Goal: Navigation & Orientation: Find specific page/section

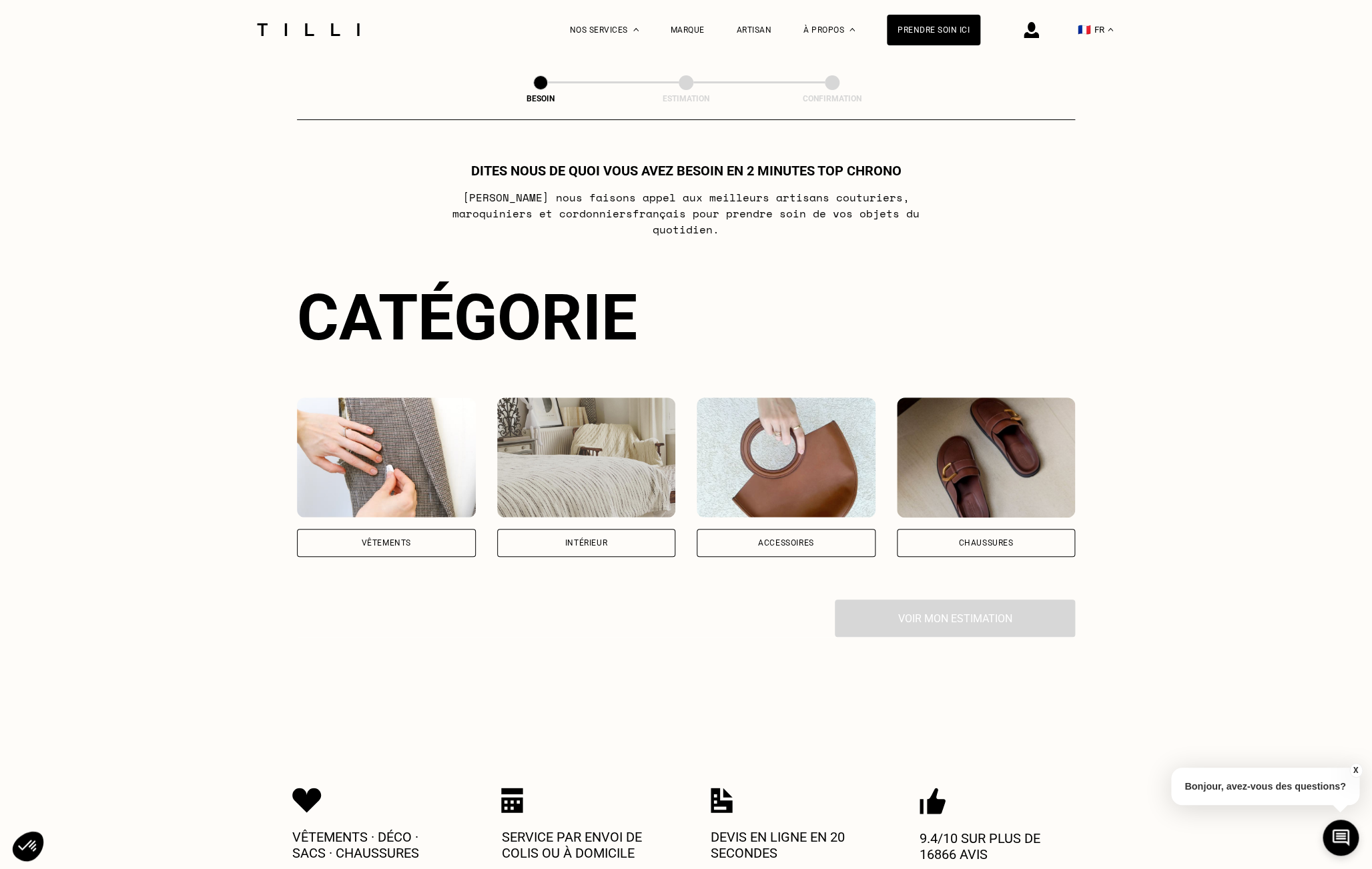
click at [388, 529] on div "Vêtements" at bounding box center [386, 543] width 179 height 28
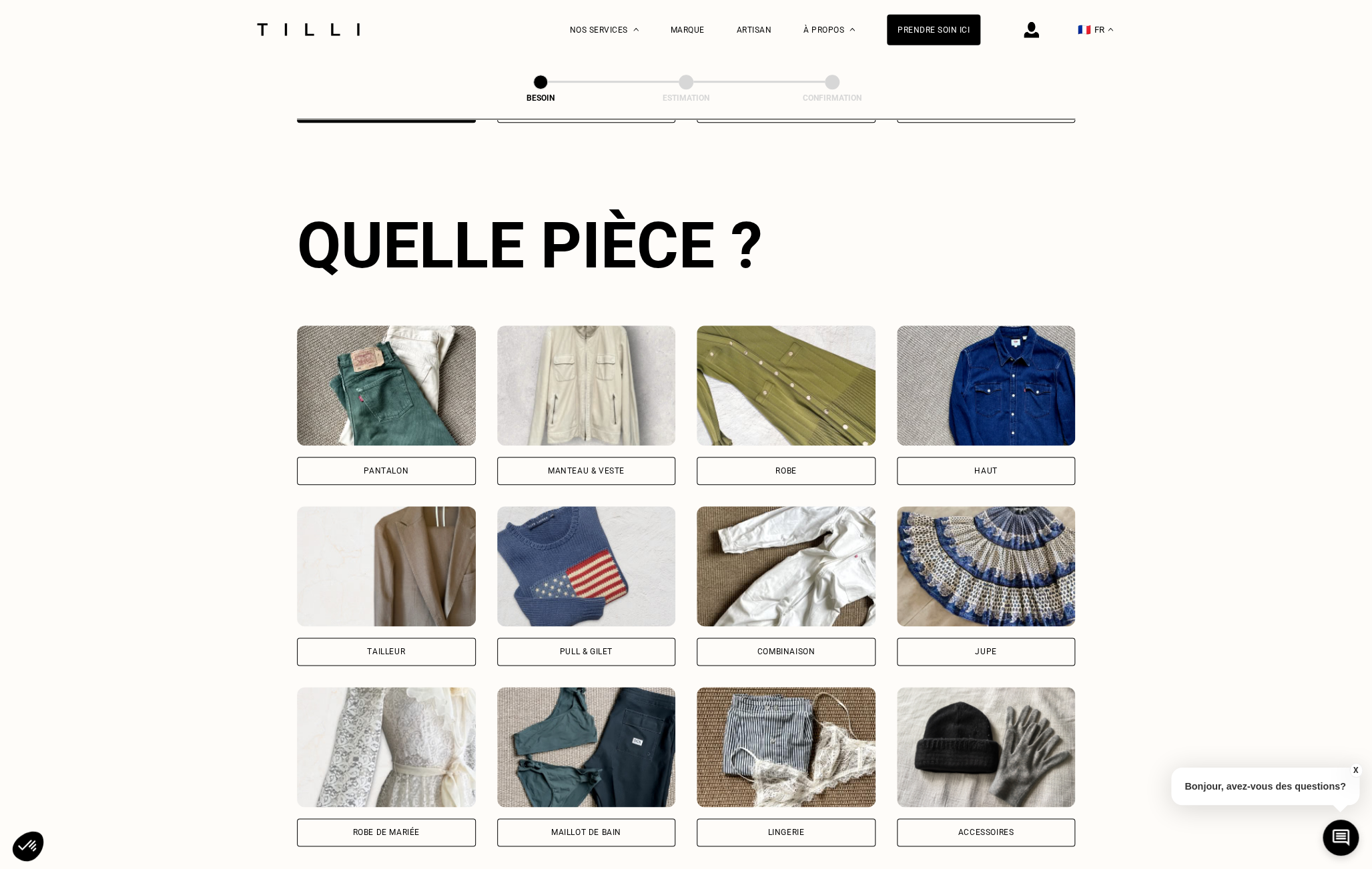
scroll to position [434, 0]
click at [410, 457] on div "Pantalon" at bounding box center [386, 470] width 179 height 28
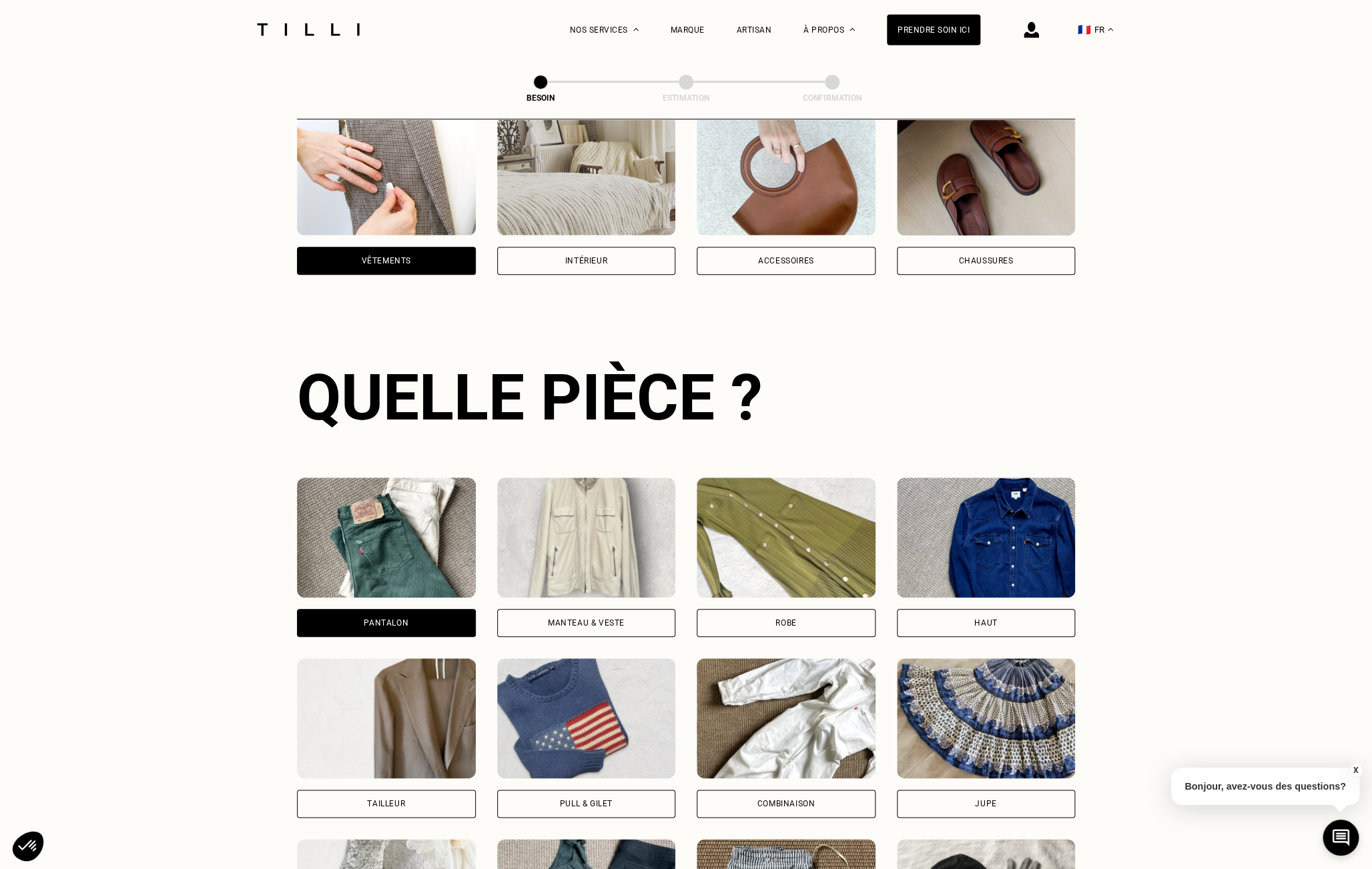
scroll to position [0, 0]
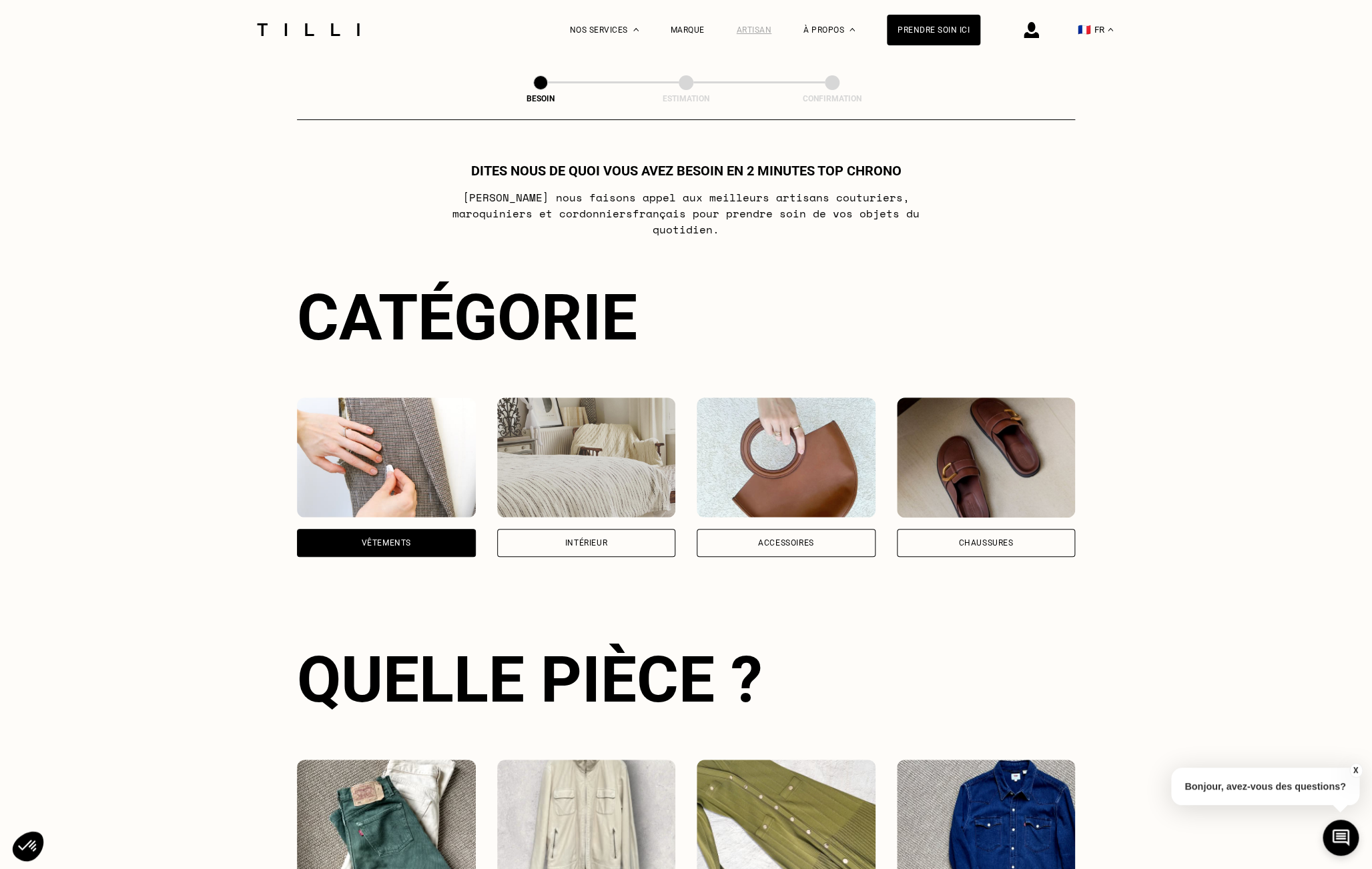
click at [766, 28] on div "Artisan" at bounding box center [754, 30] width 35 height 9
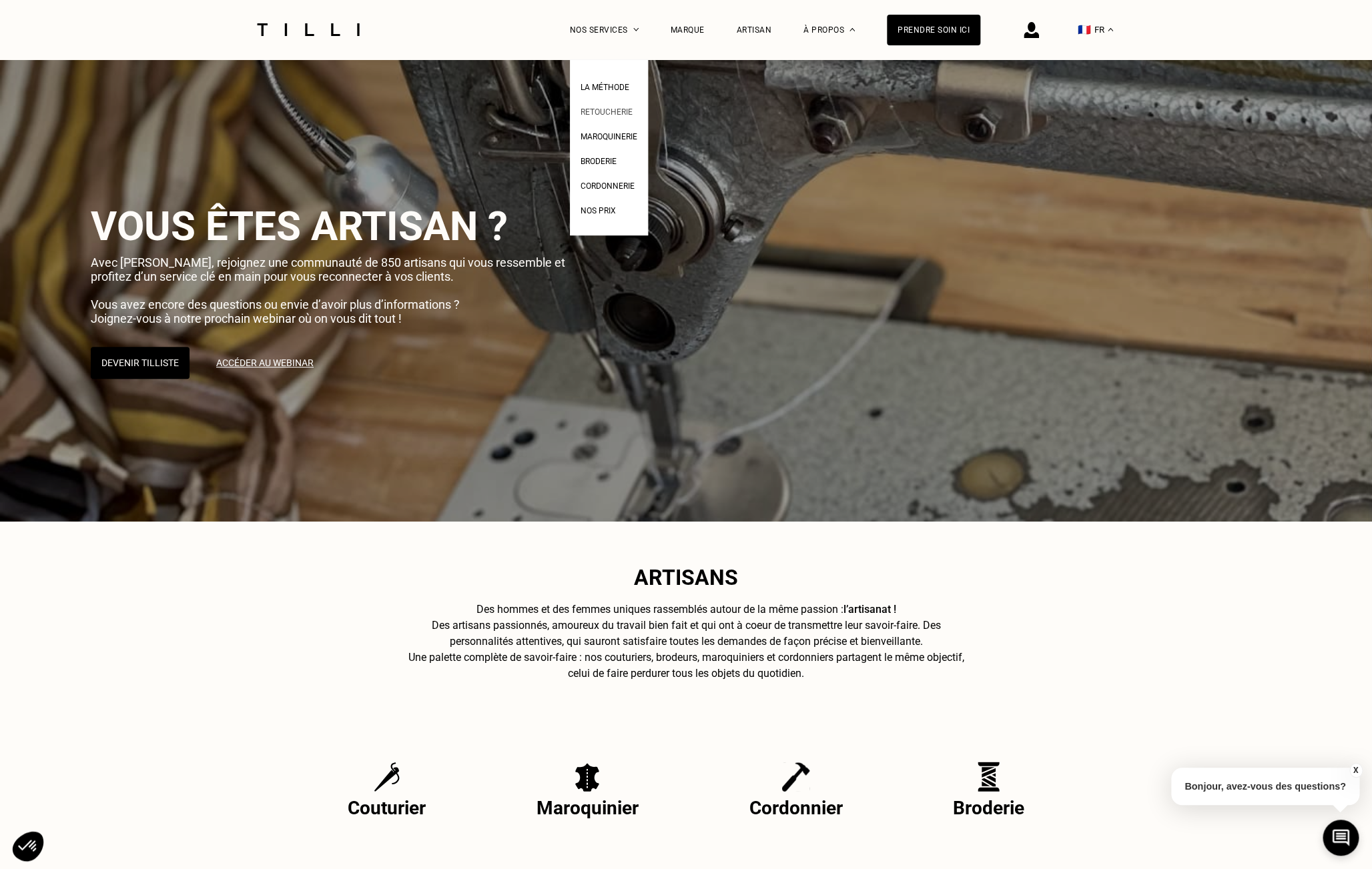
click at [597, 111] on span "Retoucherie" at bounding box center [607, 112] width 52 height 9
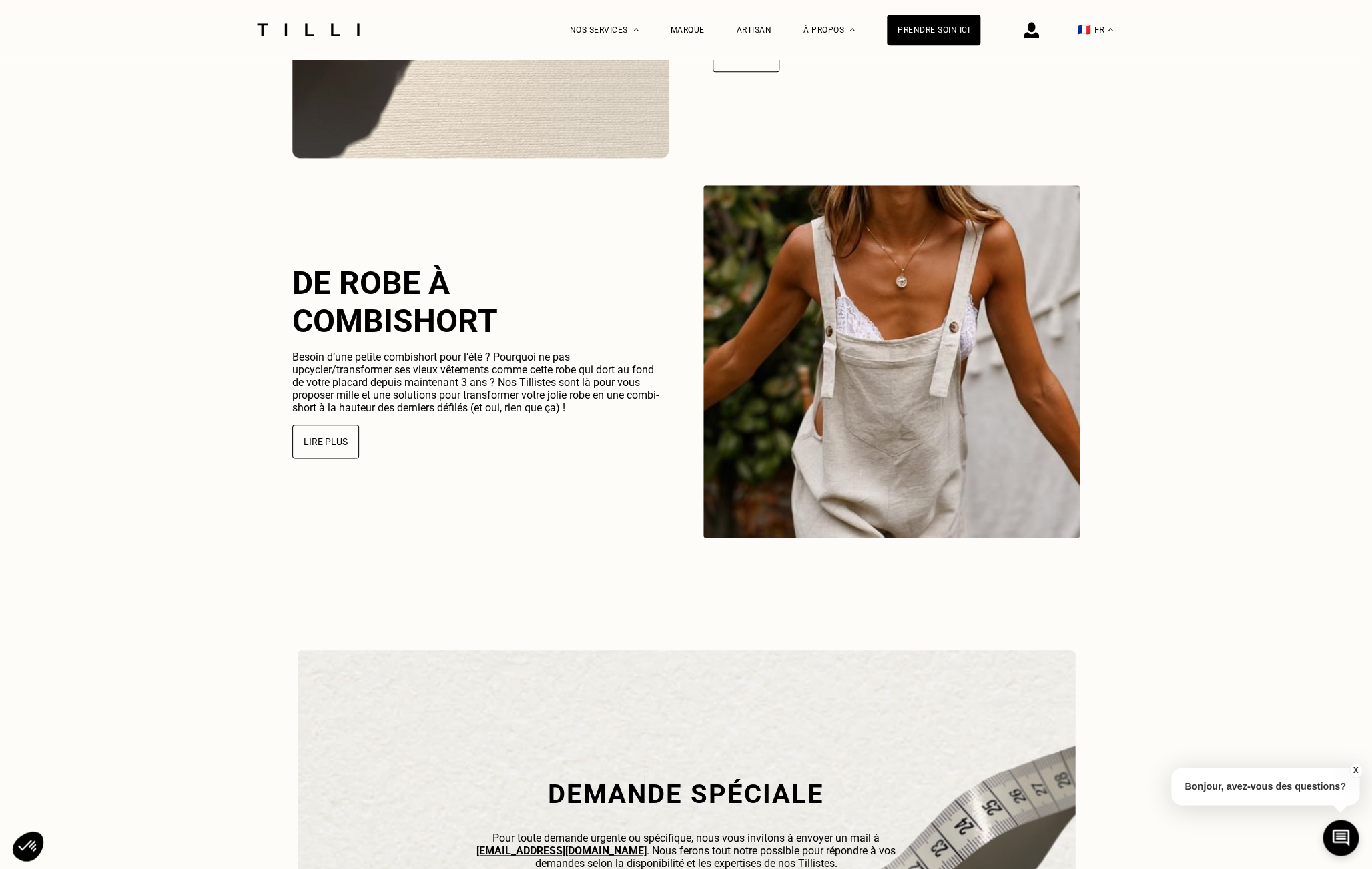
scroll to position [3362, 0]
